Goal: Information Seeking & Learning: Learn about a topic

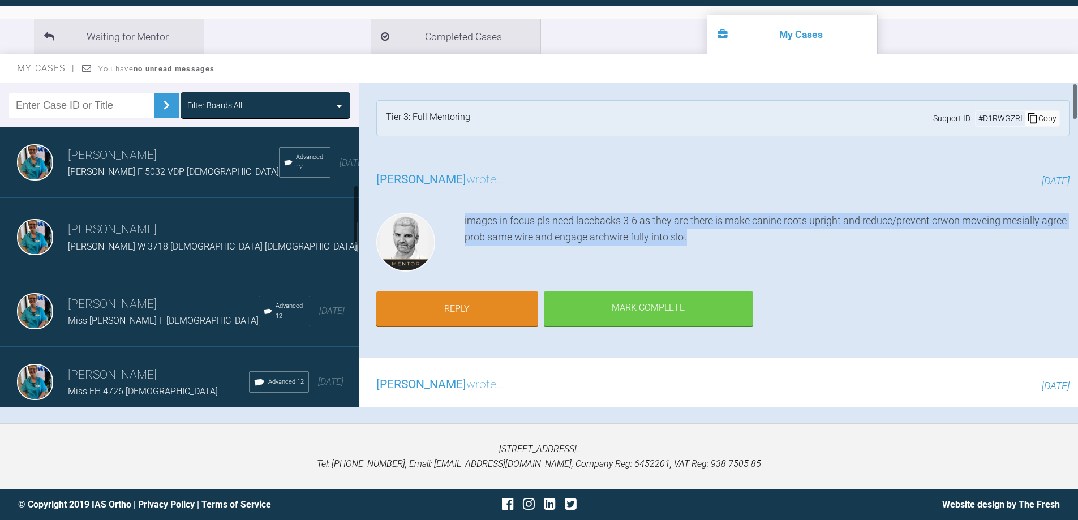
scroll to position [265, 0]
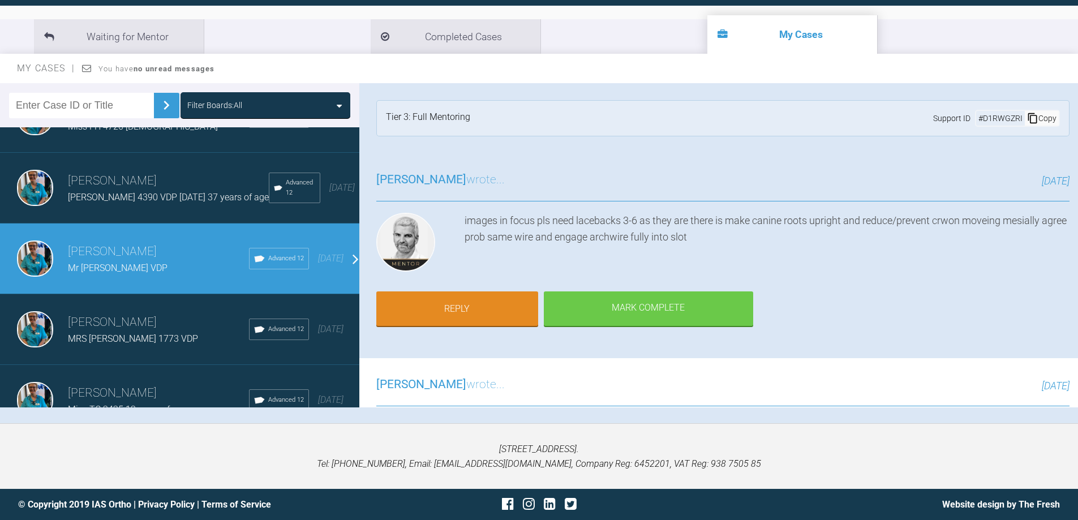
click at [91, 190] on div "Mr Smith 4390 VDP February 2025 37 years of age" at bounding box center [168, 197] width 201 height 15
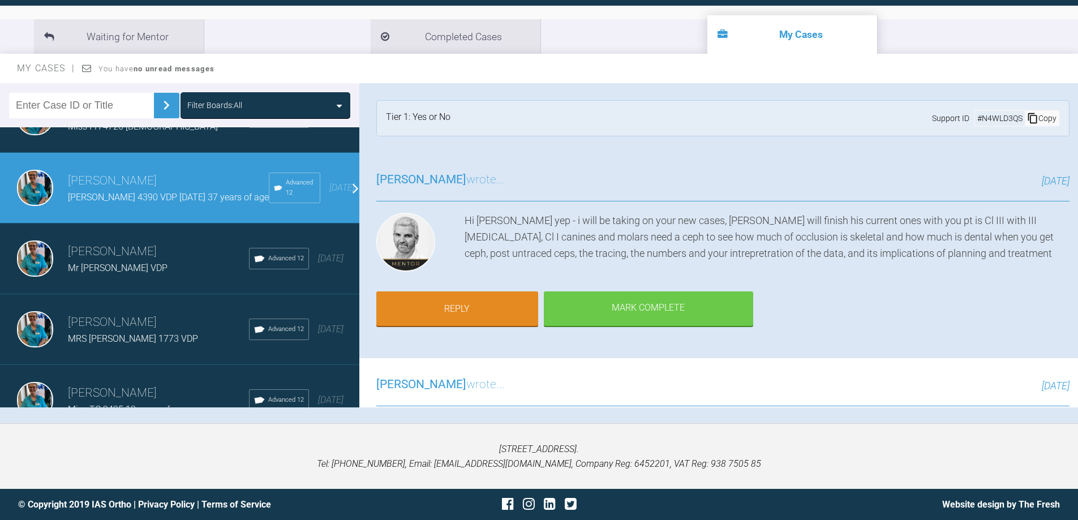
click at [128, 338] on span "MRS DC 1773 VDP" at bounding box center [133, 338] width 130 height 11
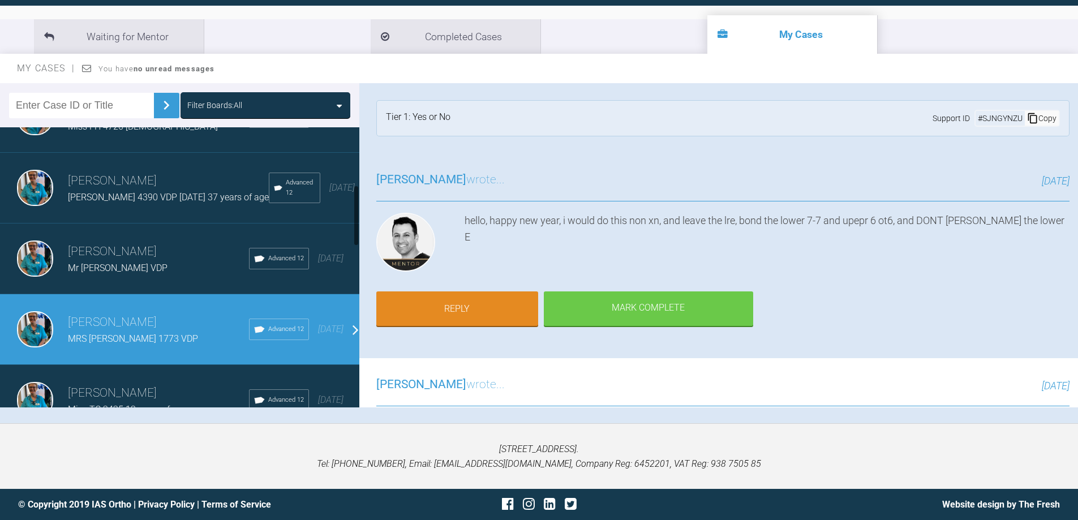
click at [32, 260] on img at bounding box center [35, 259] width 36 height 36
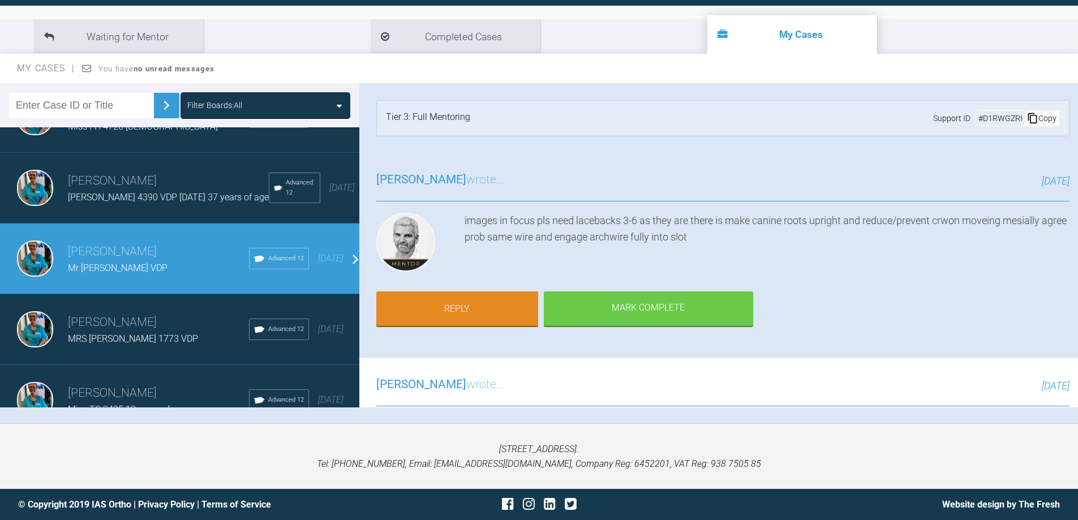
click at [32, 260] on img at bounding box center [35, 259] width 36 height 36
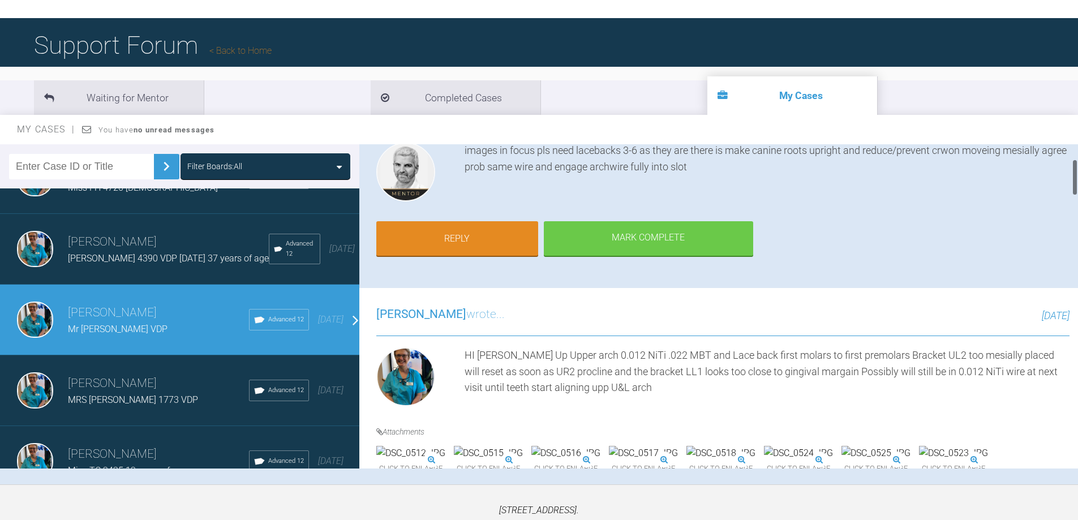
scroll to position [2, 0]
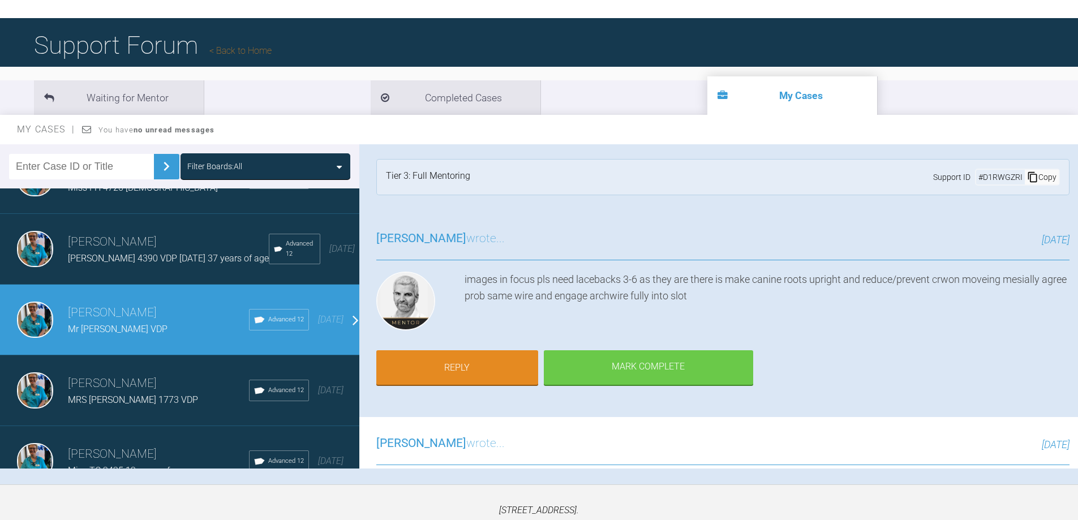
click at [122, 253] on span "Mr Smith 4390 VDP February 2025 37 years of age" at bounding box center [168, 258] width 201 height 11
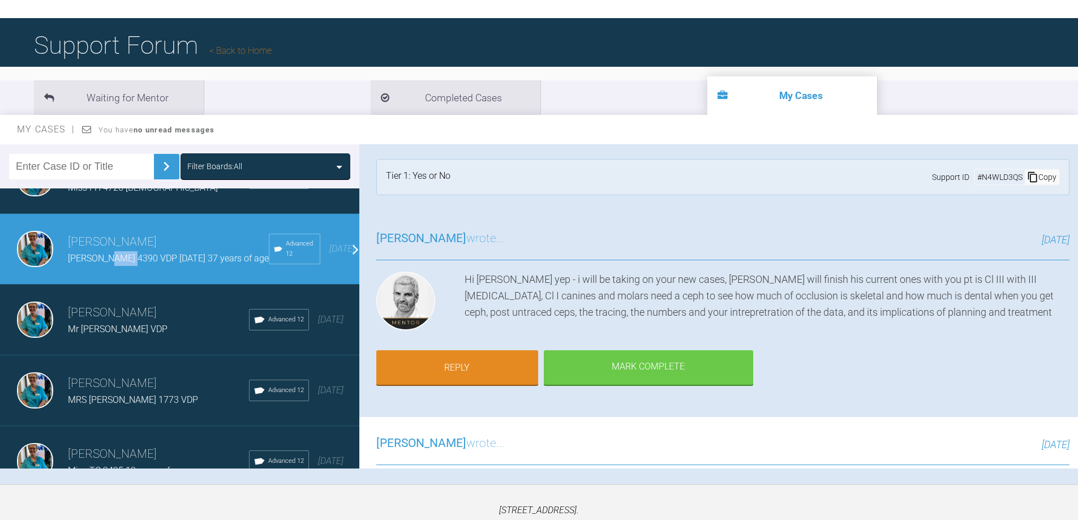
click at [122, 253] on span "Mr Smith 4390 VDP February 2025 37 years of age" at bounding box center [168, 258] width 201 height 11
click at [26, 307] on img at bounding box center [35, 320] width 36 height 36
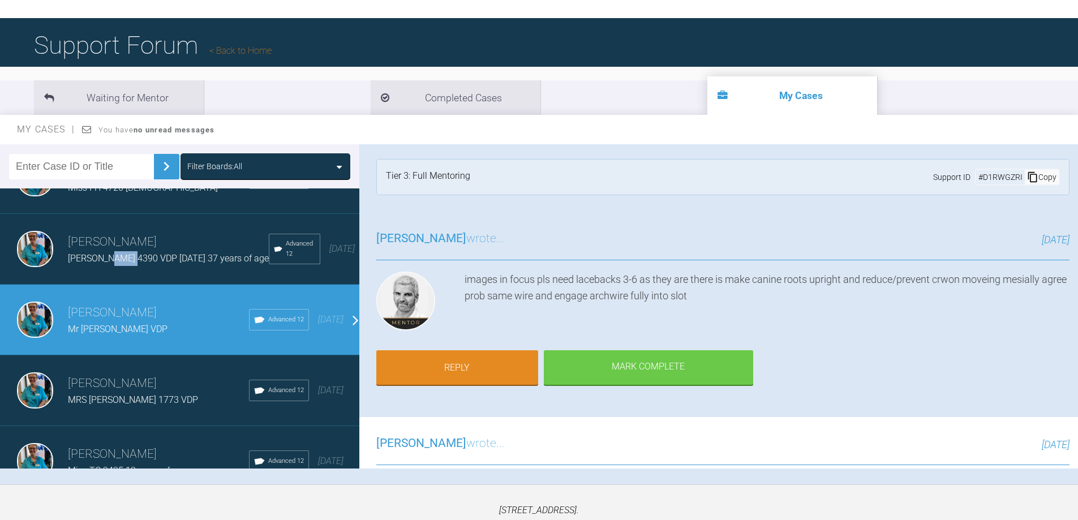
click at [26, 307] on img at bounding box center [35, 320] width 36 height 36
click at [27, 320] on img at bounding box center [35, 320] width 36 height 36
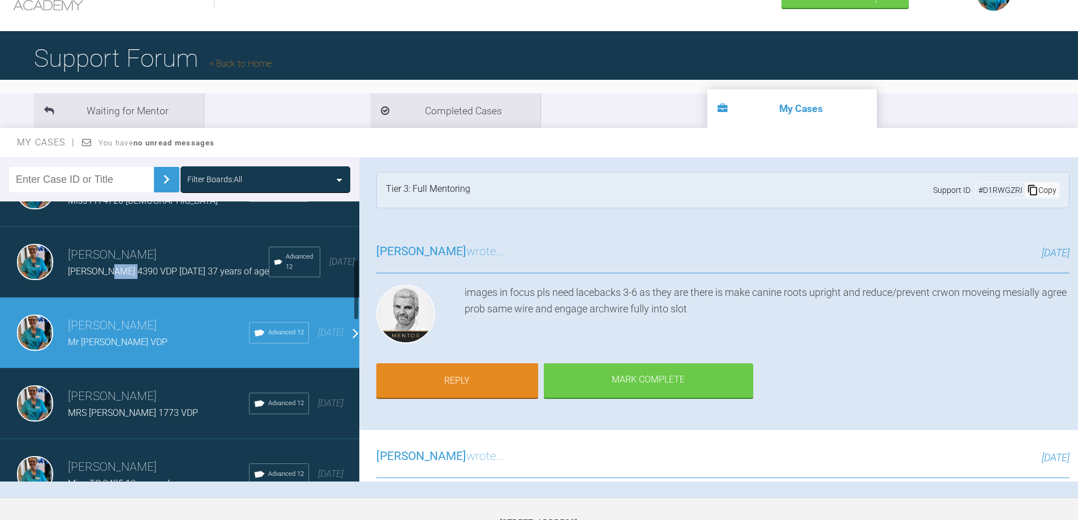
scroll to position [0, 0]
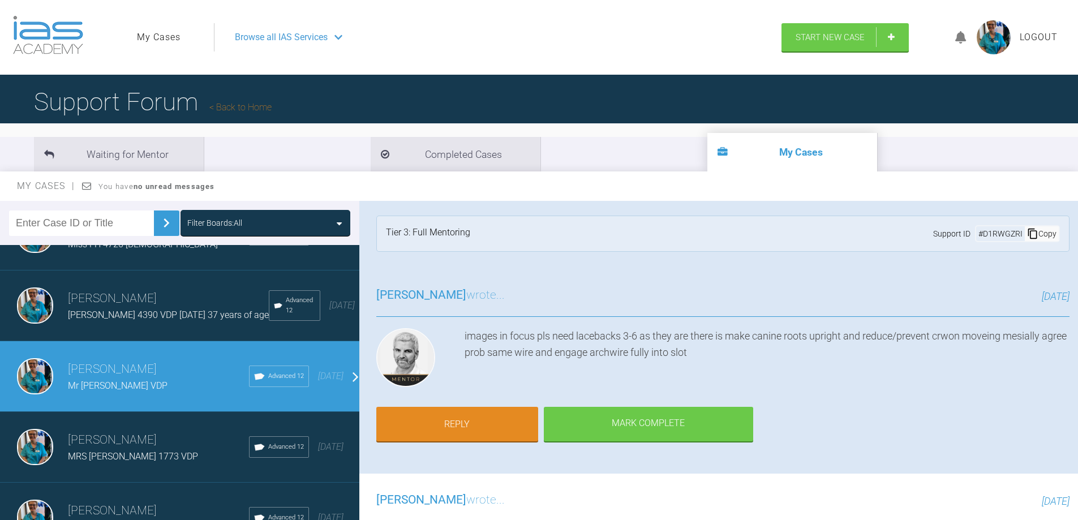
click at [275, 34] on span "Browse all IAS Services" at bounding box center [281, 37] width 93 height 15
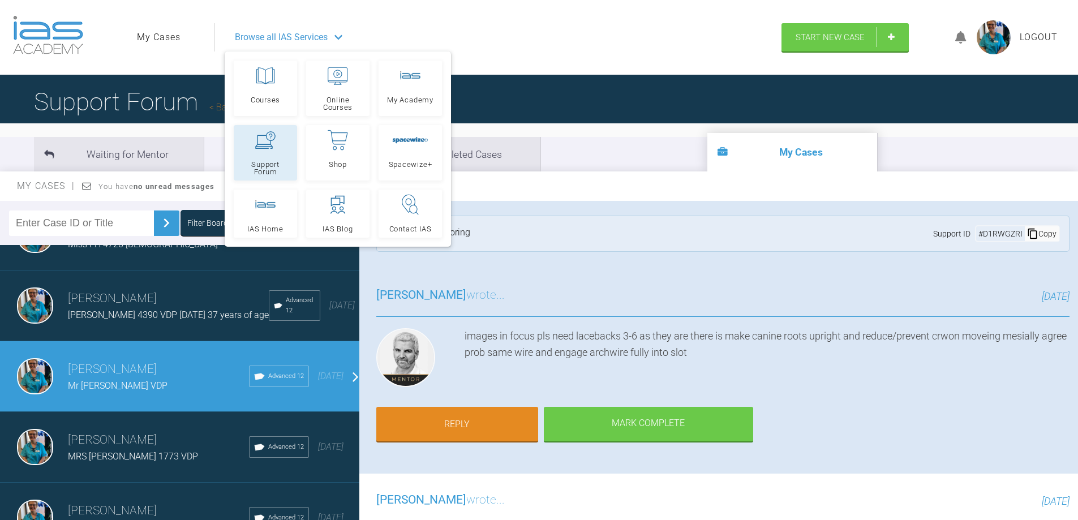
click at [270, 161] on span "Support Forum" at bounding box center [265, 168] width 53 height 15
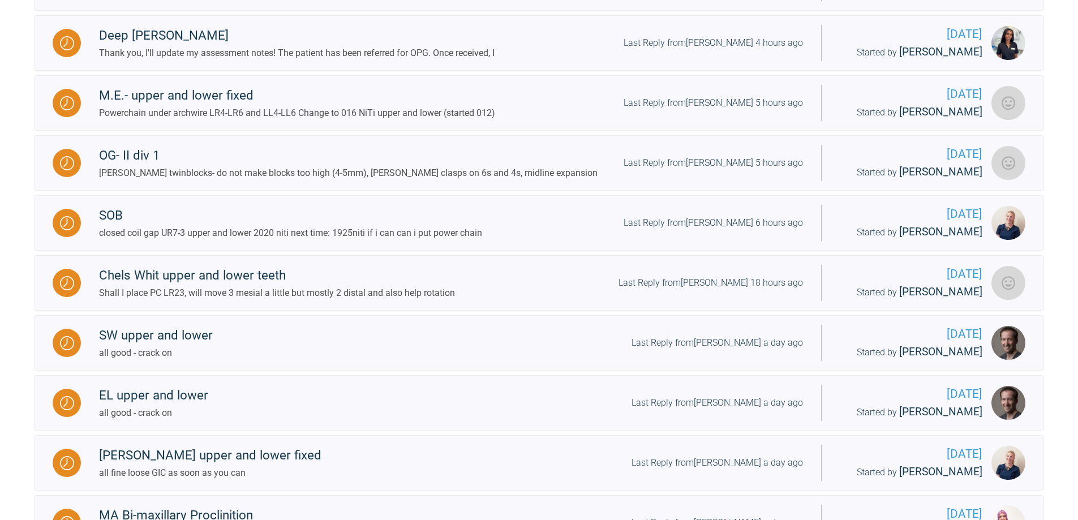
scroll to position [1137, 0]
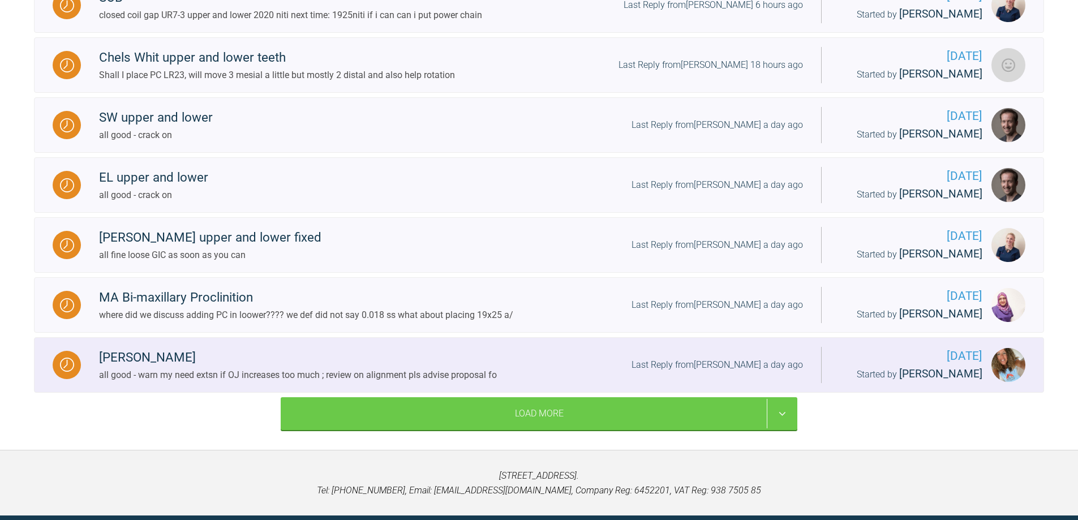
click at [62, 372] on img at bounding box center [67, 365] width 14 height 14
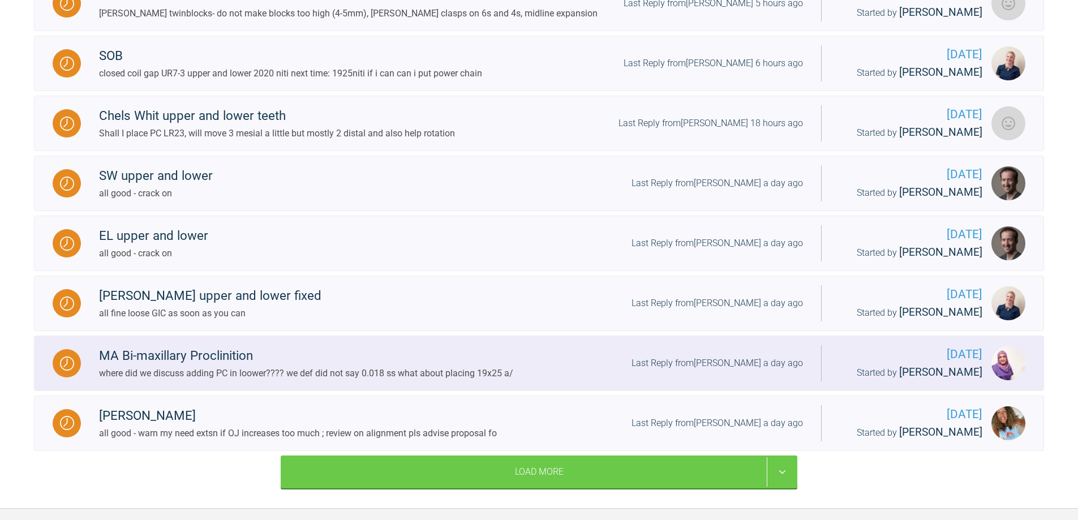
scroll to position [1193, 0]
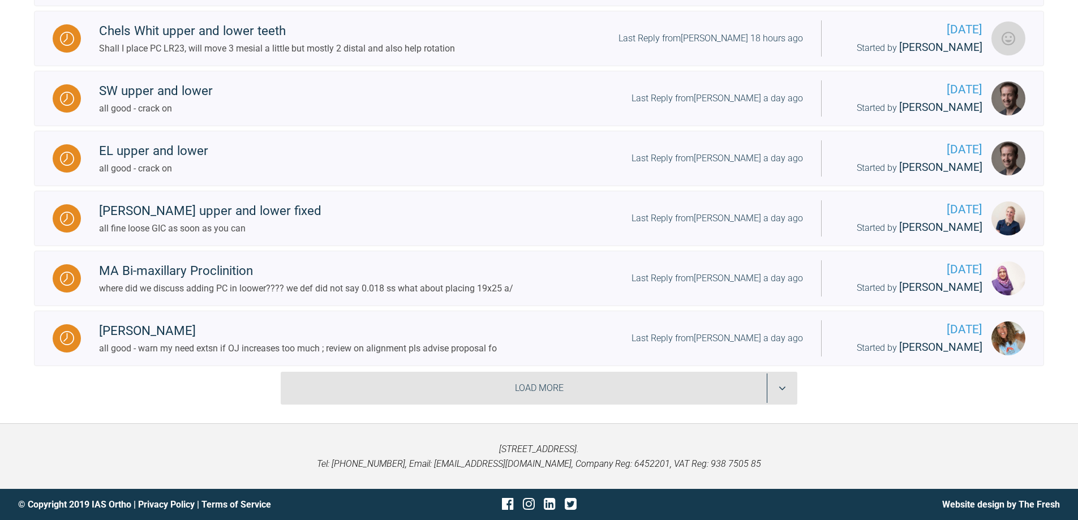
click at [786, 405] on div "Load More" at bounding box center [539, 388] width 517 height 33
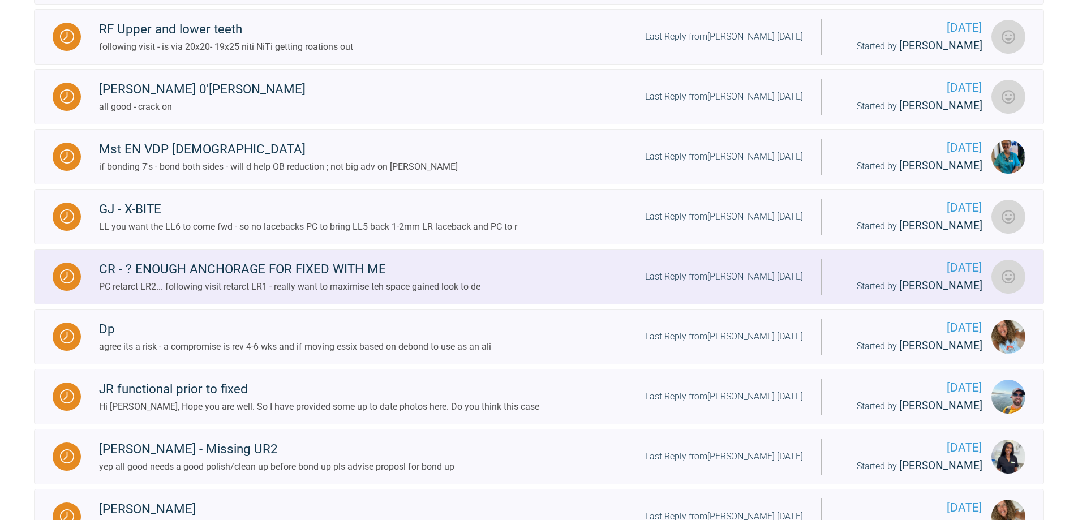
scroll to position [2099, 0]
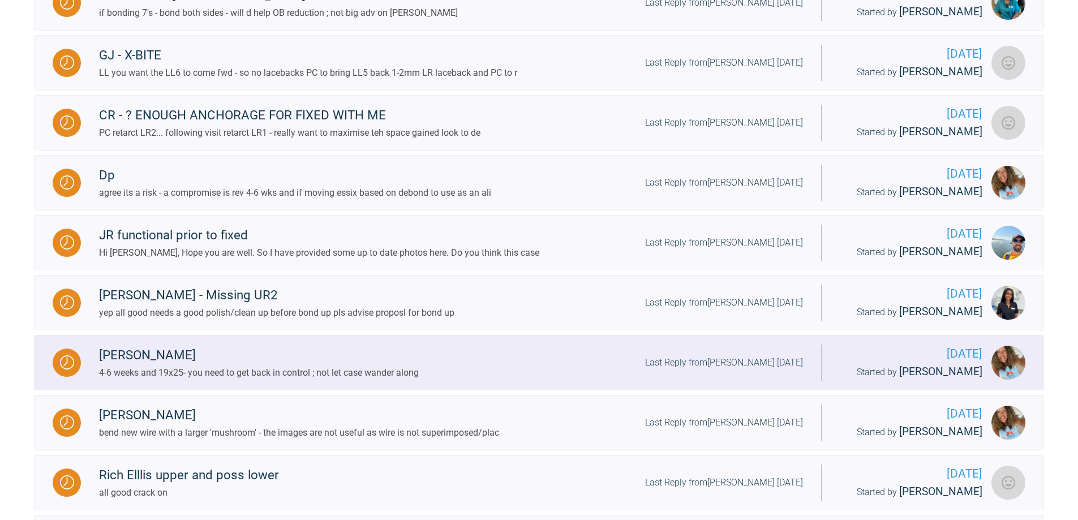
click at [66, 377] on div at bounding box center [67, 363] width 28 height 28
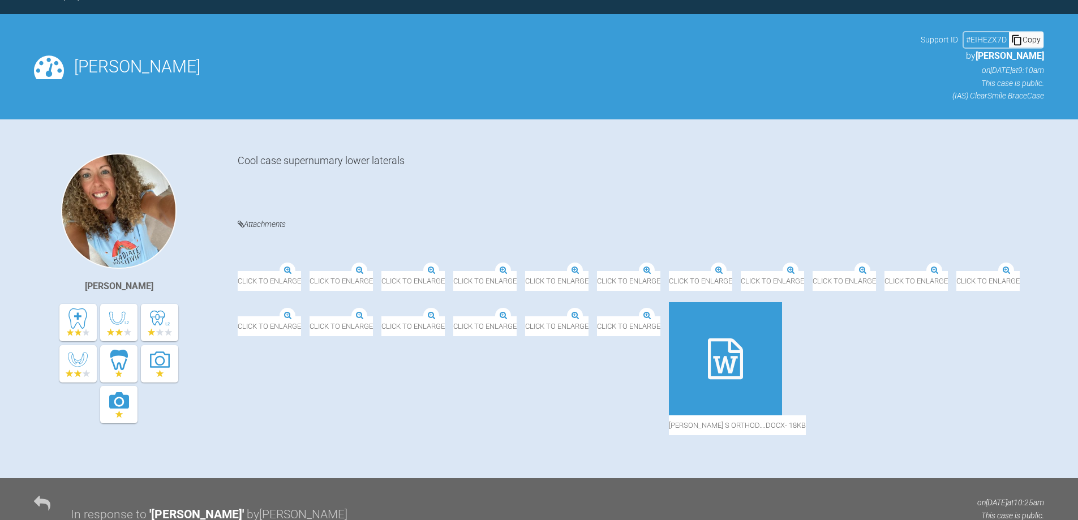
scroll to position [340, 0]
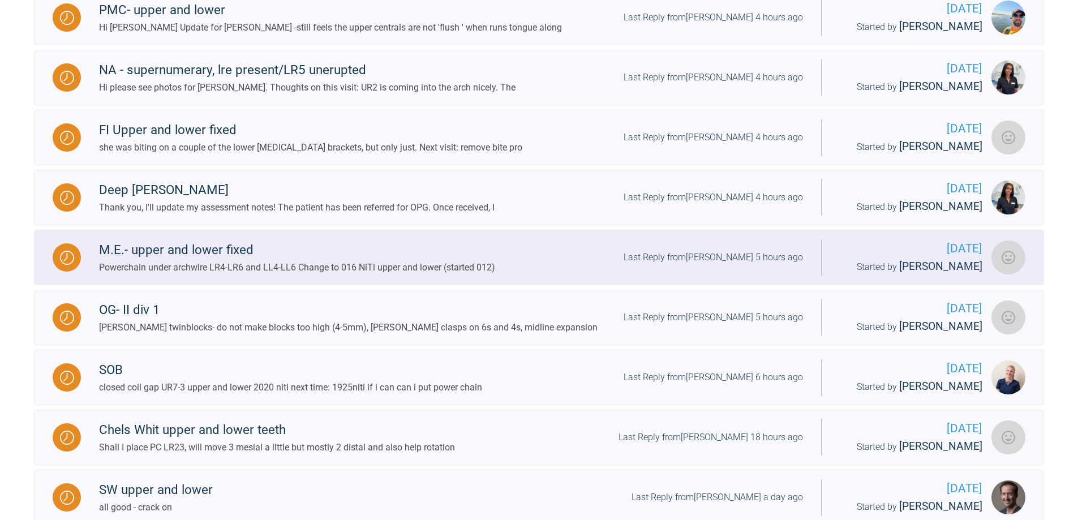
scroll to position [792, 0]
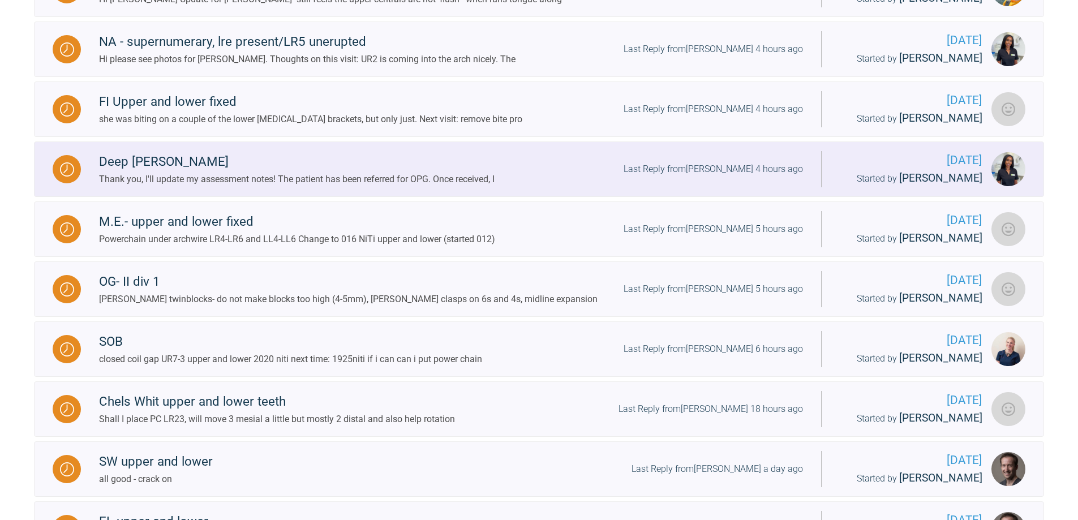
click at [74, 161] on div at bounding box center [67, 169] width 28 height 28
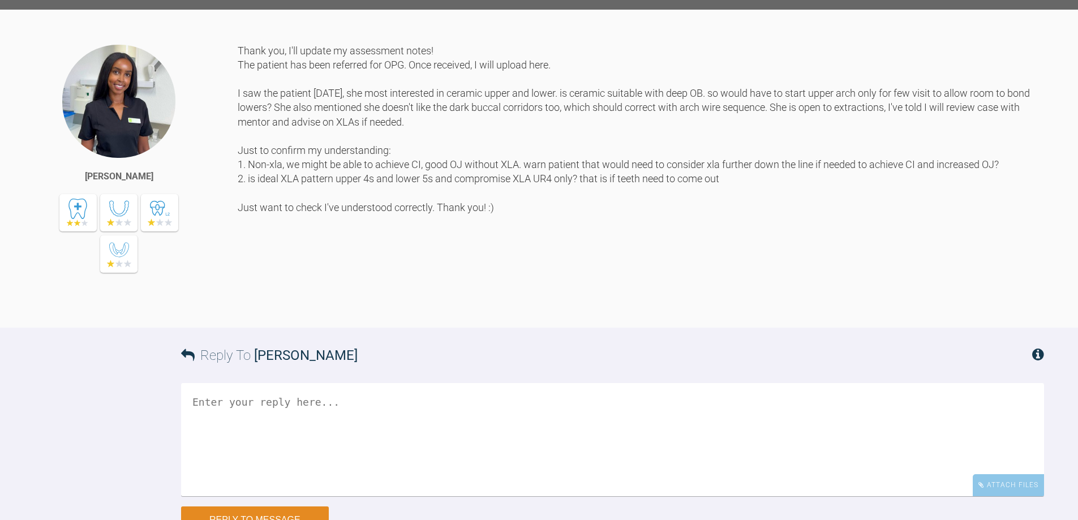
scroll to position [775, 0]
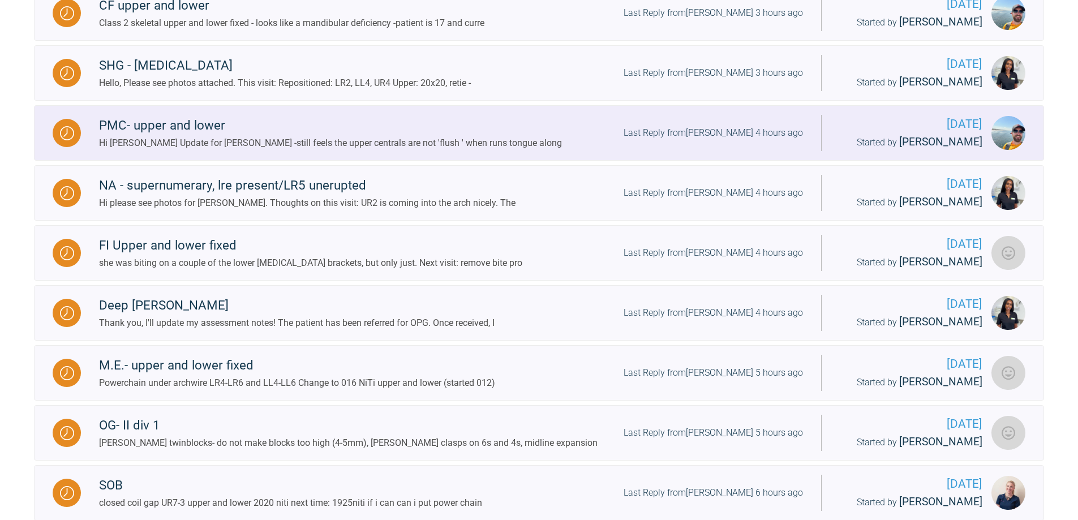
scroll to position [775, 0]
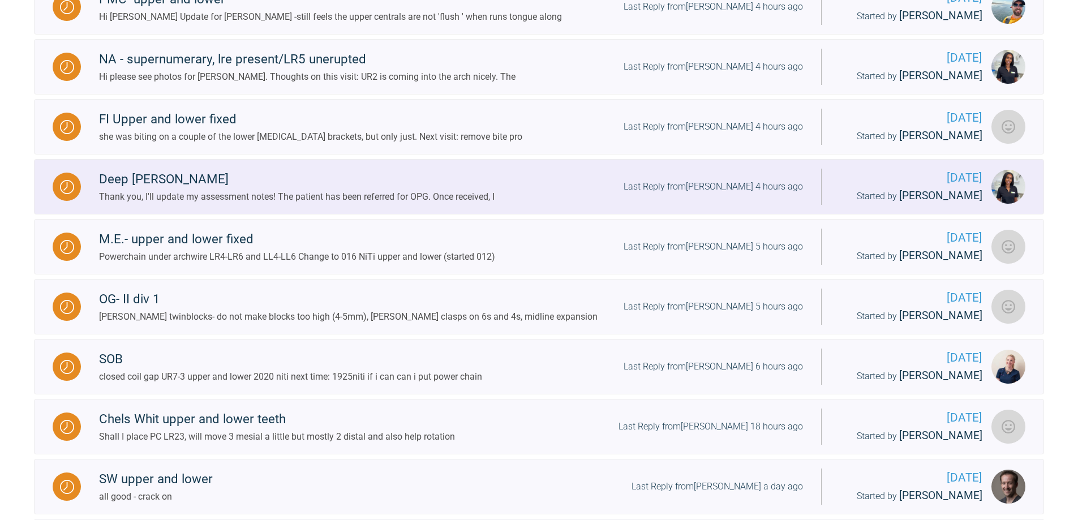
click at [75, 177] on div at bounding box center [67, 187] width 28 height 28
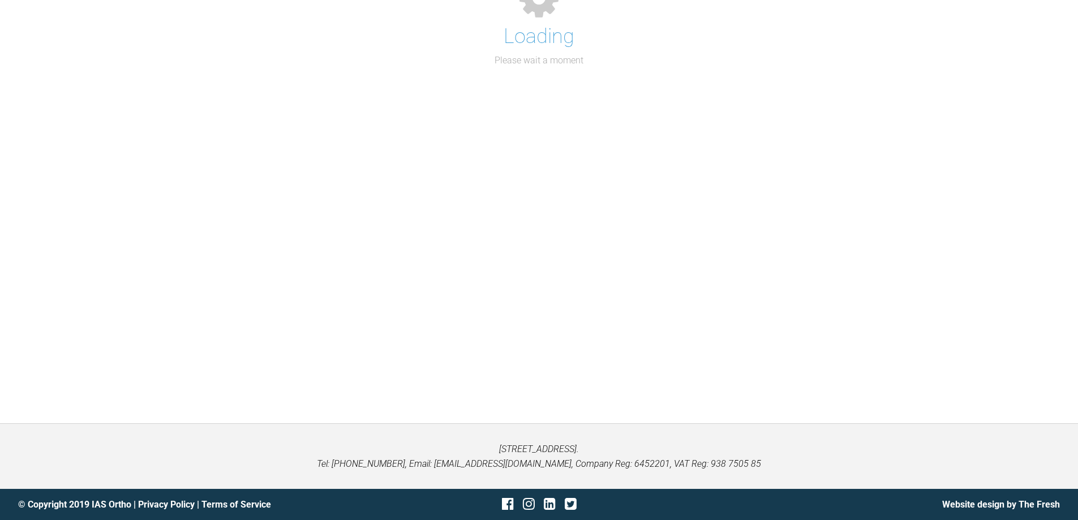
click at [75, 177] on div "Loading Please wait a moment" at bounding box center [539, 190] width 1078 height 466
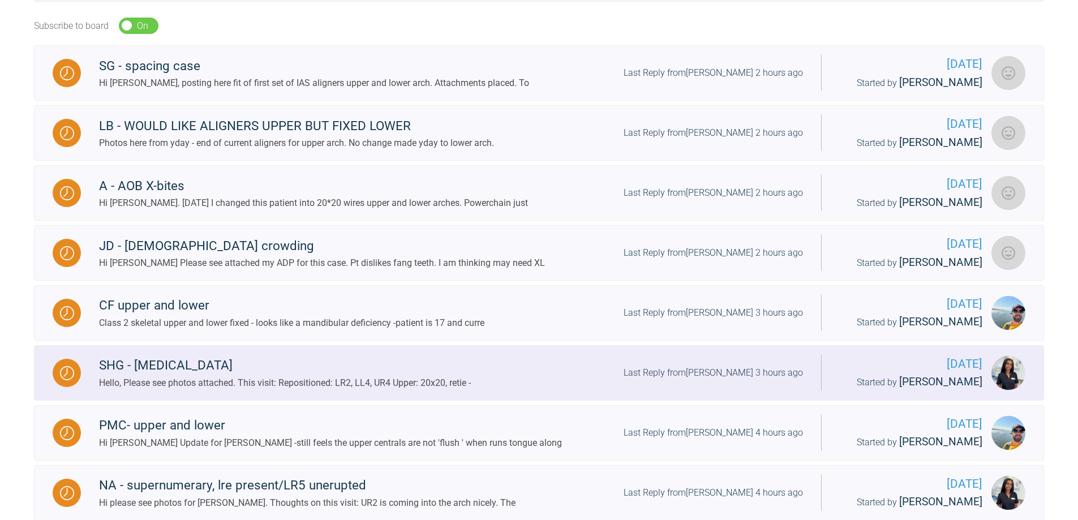
scroll to position [457, 0]
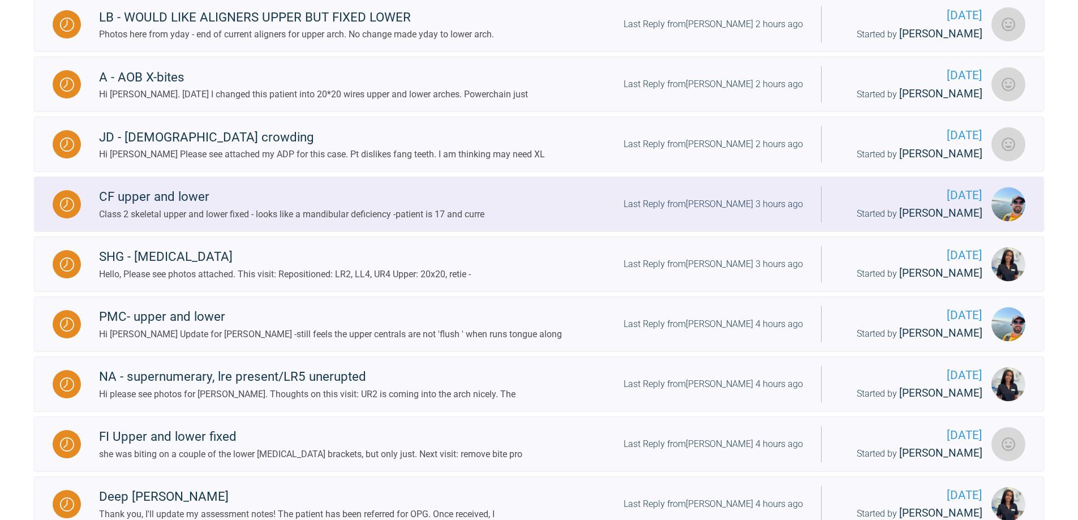
click at [72, 202] on img at bounding box center [67, 205] width 14 height 14
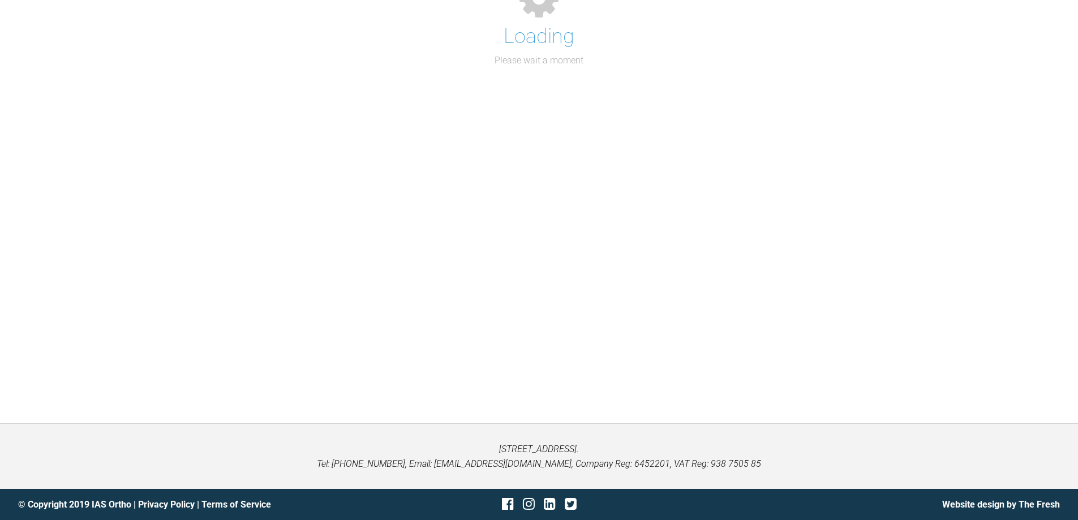
click at [72, 202] on div "Loading Please wait a moment" at bounding box center [539, 190] width 1078 height 466
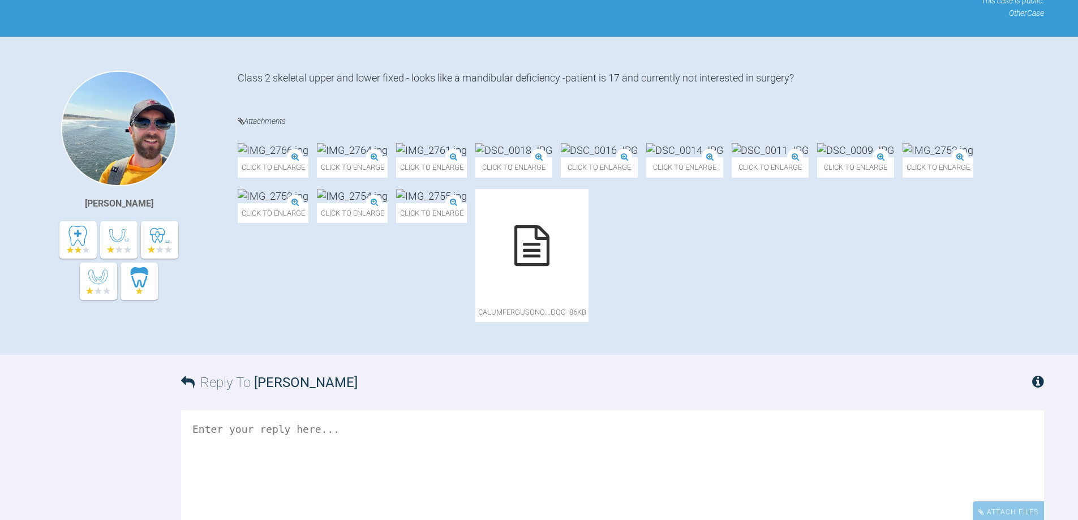
scroll to position [283, 0]
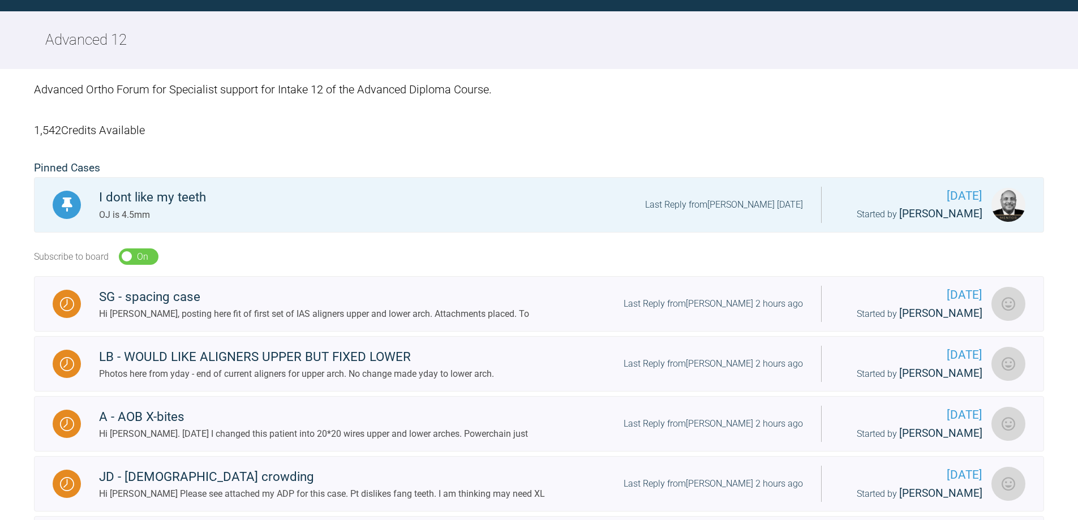
scroll to position [283, 0]
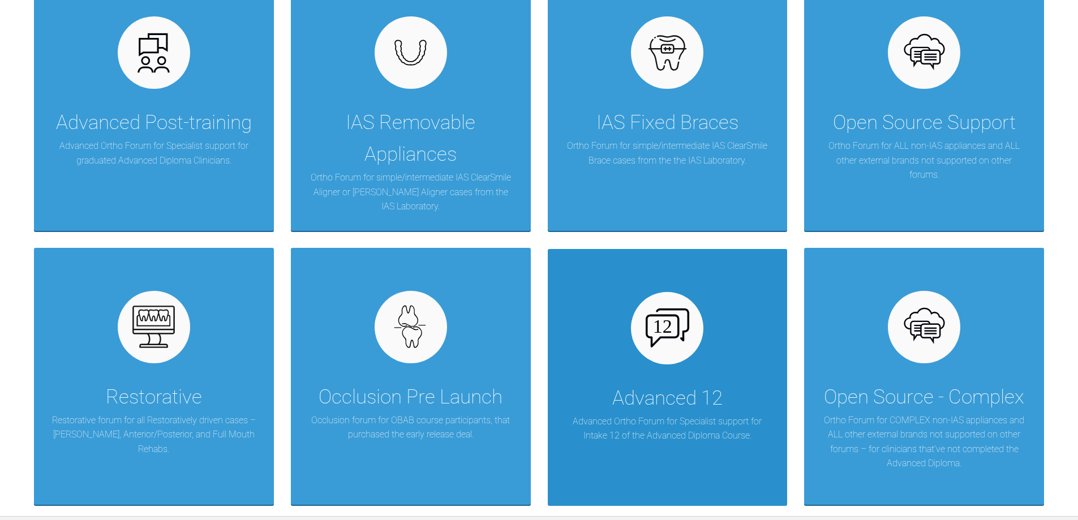
click at [677, 428] on p "Advanced Ortho Forum for Specialist support for Intake 12 of the Advanced Diplo…" at bounding box center [668, 428] width 206 height 29
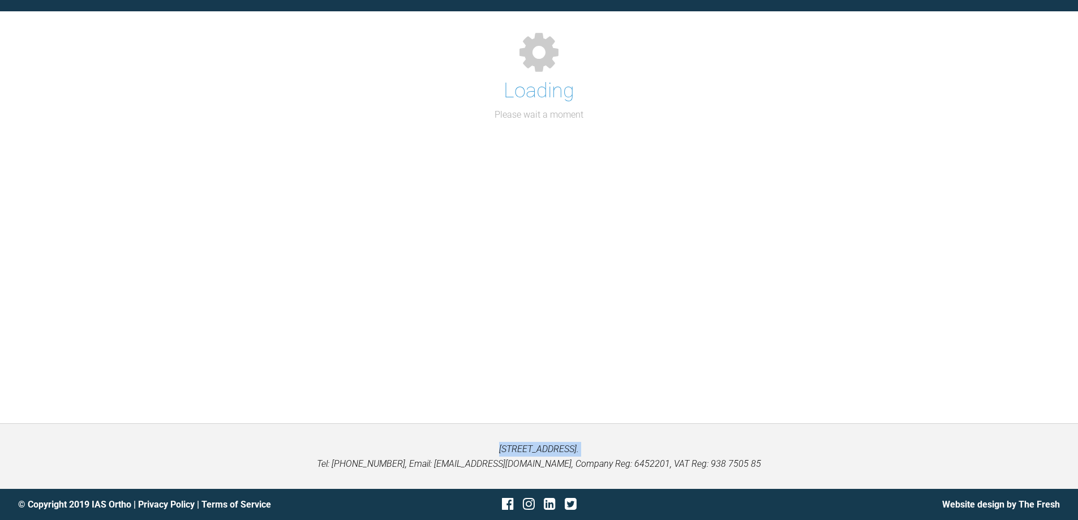
click at [676, 428] on div "My Cases Logout Browse all IAS Services Start New Case Logout Support Forum Bac…" at bounding box center [539, 201] width 1078 height 638
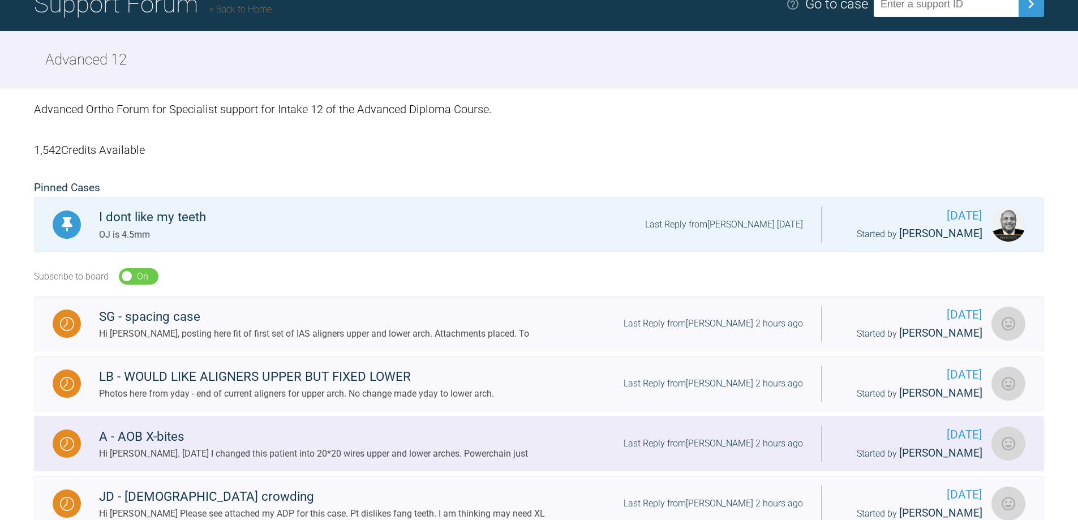
scroll to position [170, 0]
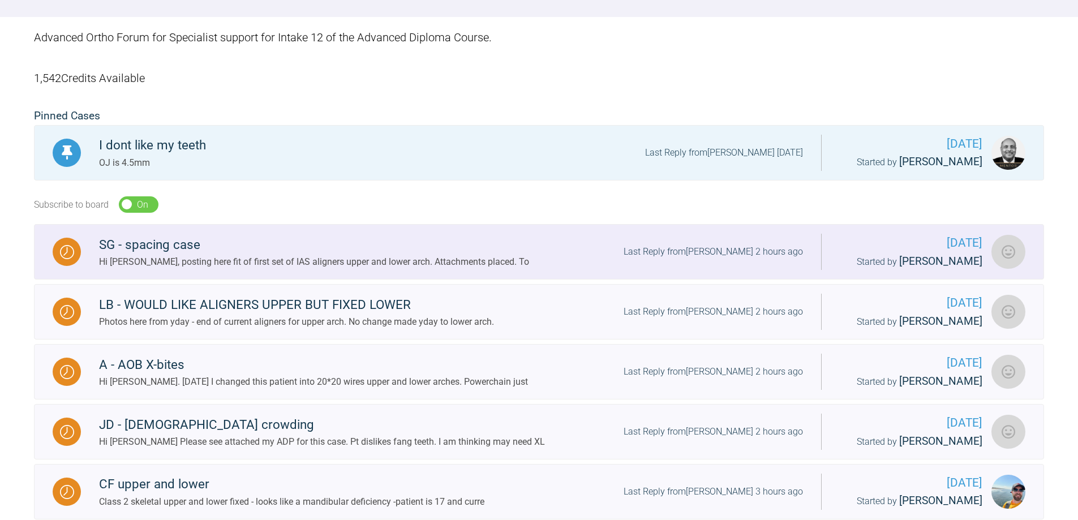
click at [63, 256] on img at bounding box center [67, 252] width 14 height 14
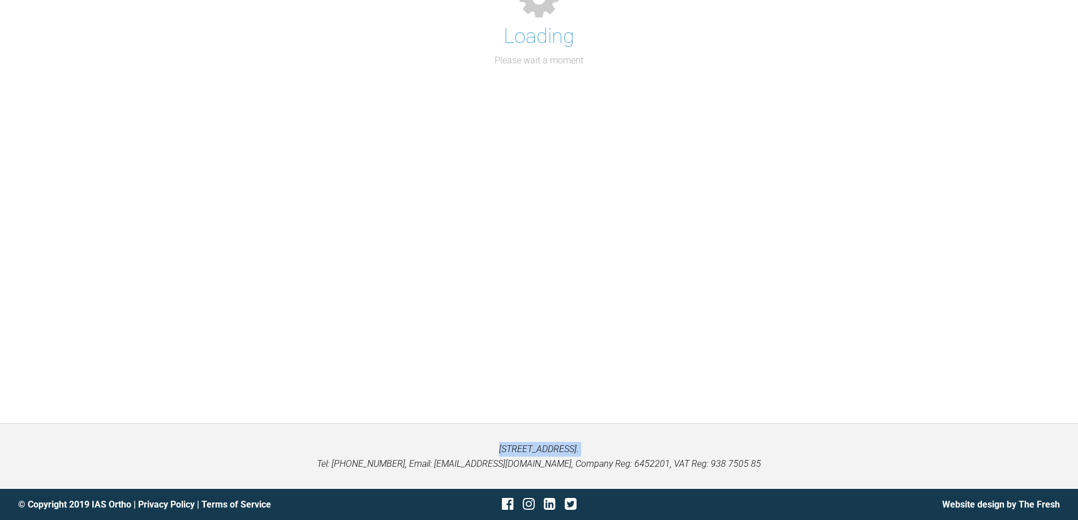
click at [63, 256] on div "Loading Please wait a moment" at bounding box center [539, 190] width 1078 height 466
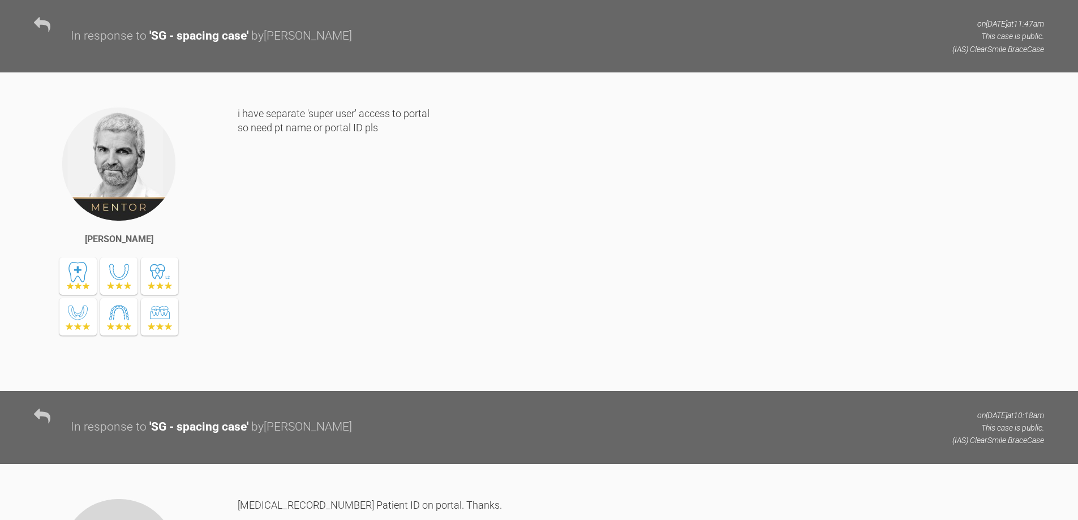
scroll to position [3056, 0]
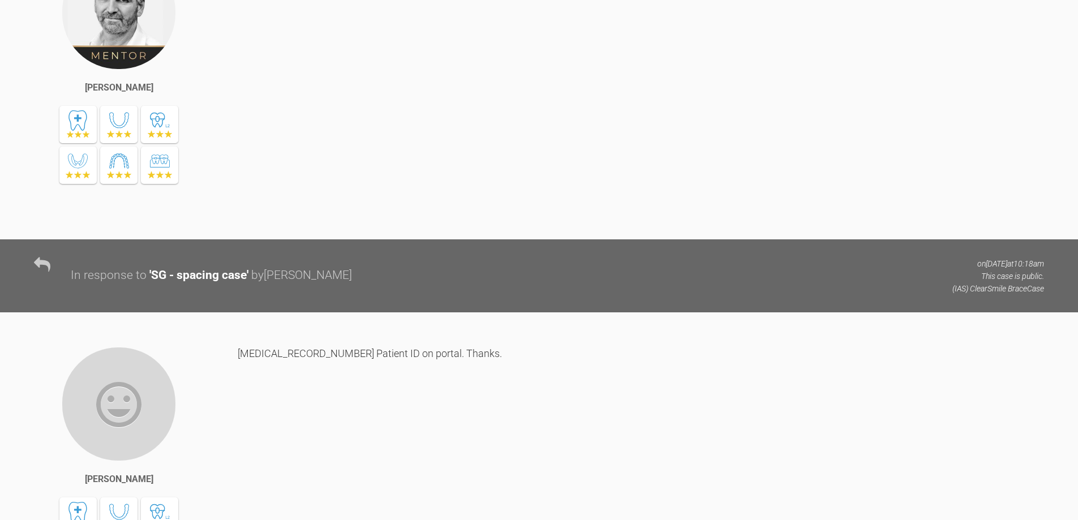
drag, startPoint x: 312, startPoint y: 198, endPoint x: 282, endPoint y: 179, distance: 35.0
click at [310, 194] on div "i have separate 'super user' access to portal so need pt name or portal ID pls" at bounding box center [641, 88] width 807 height 267
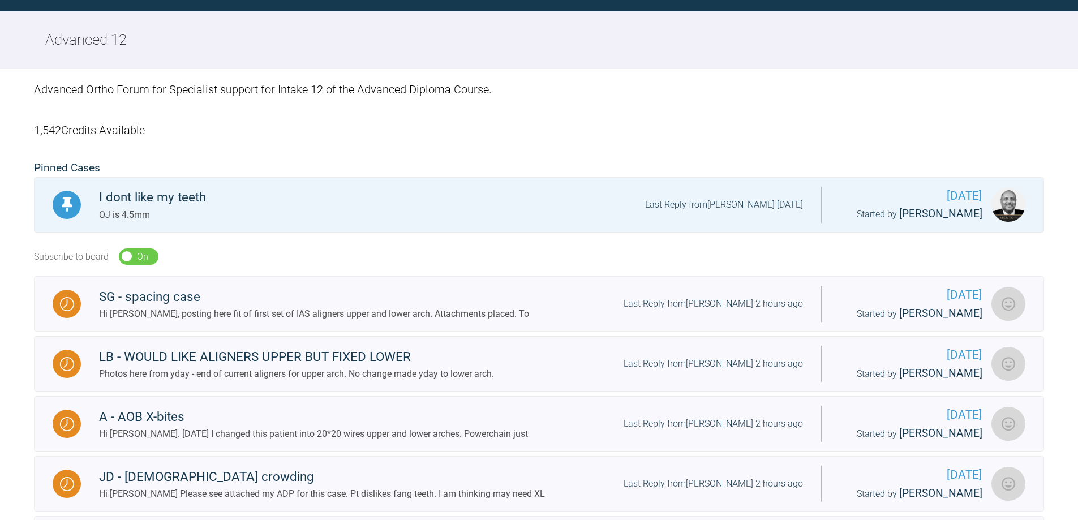
scroll to position [1215, 0]
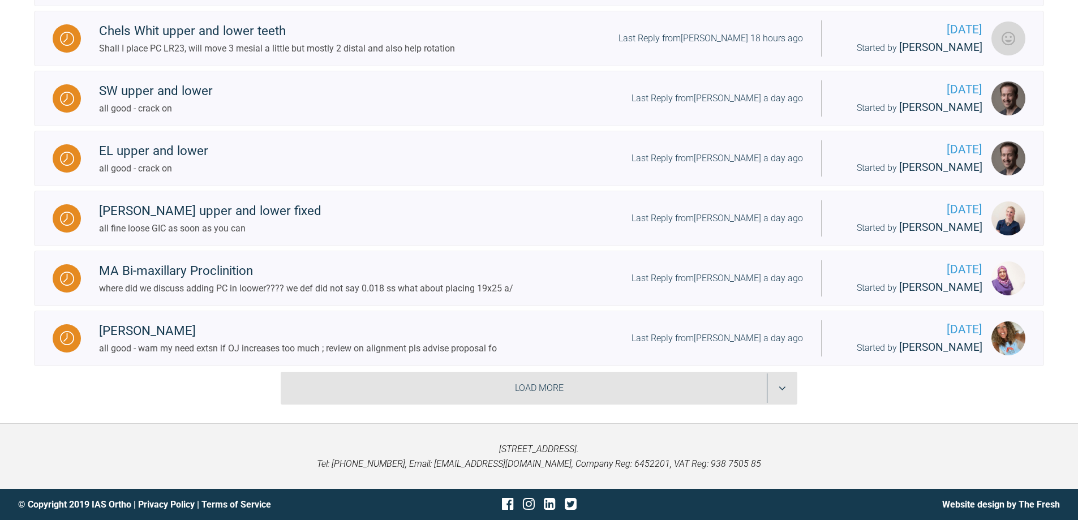
click at [784, 392] on div "Load More" at bounding box center [539, 388] width 517 height 33
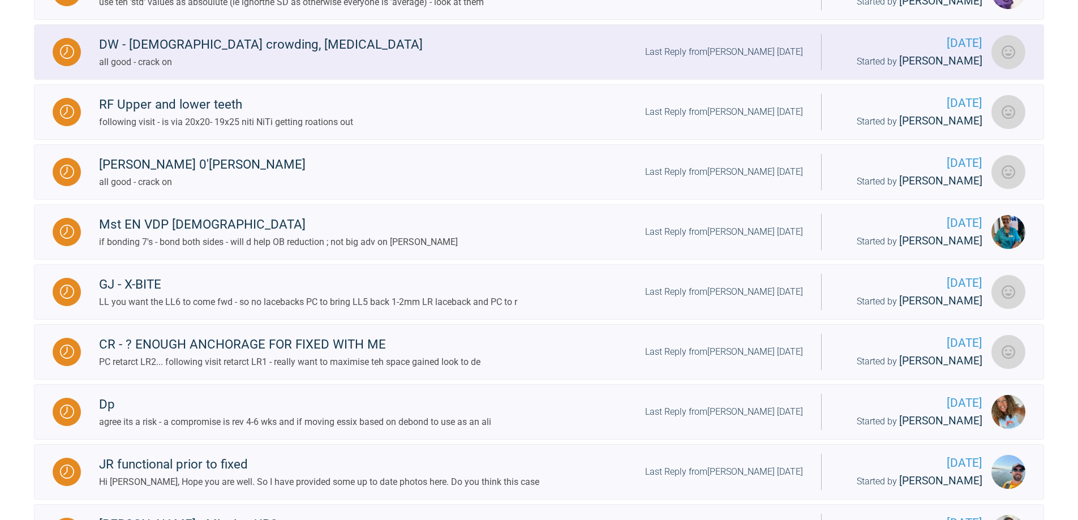
scroll to position [1919, 0]
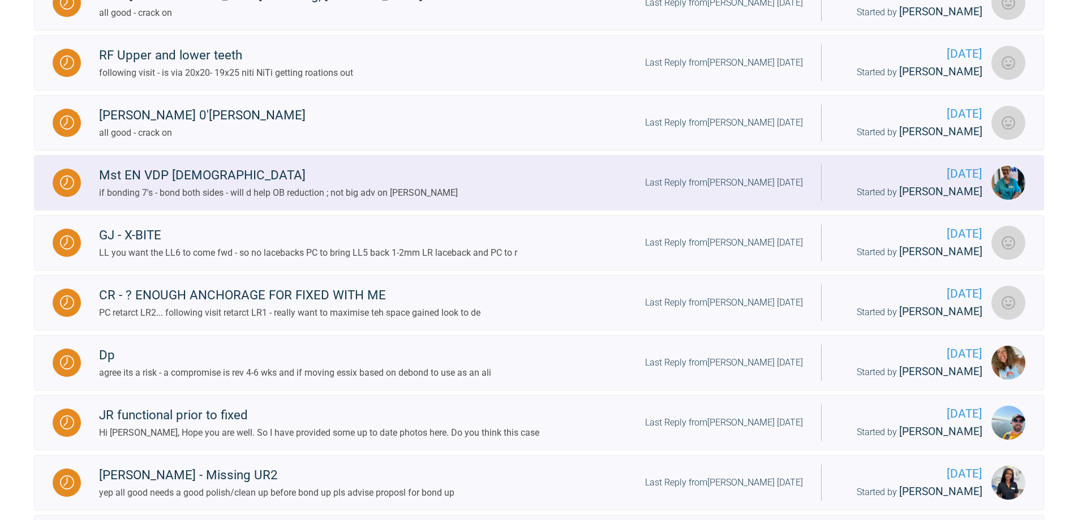
click at [74, 197] on div at bounding box center [67, 183] width 28 height 28
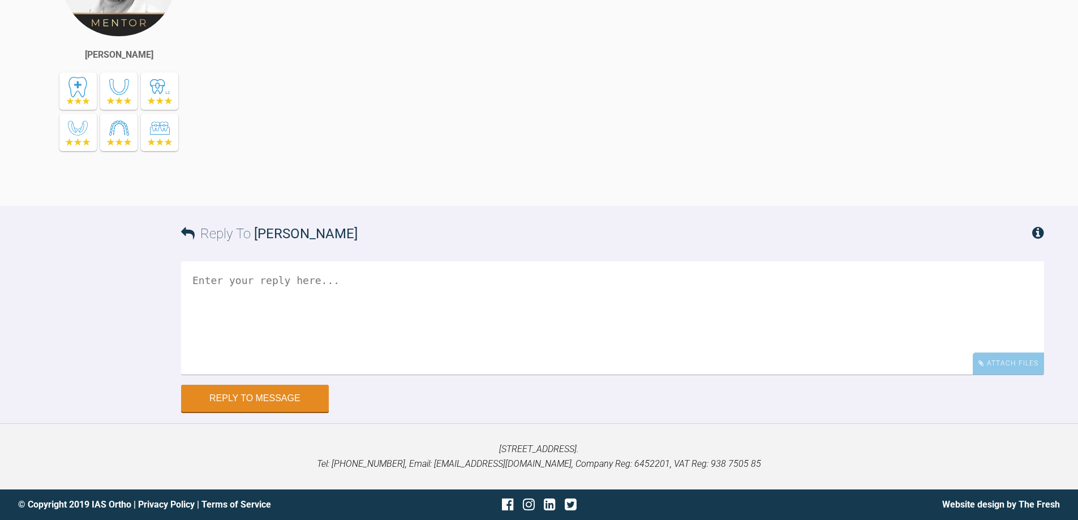
scroll to position [13117, 0]
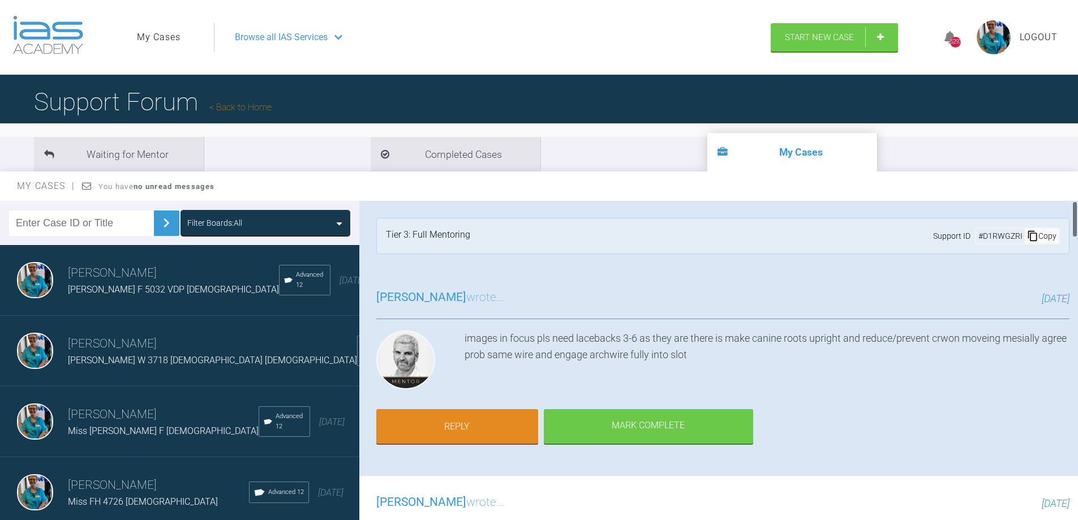
scroll to position [265, 0]
